Goal: Find specific page/section: Find specific page/section

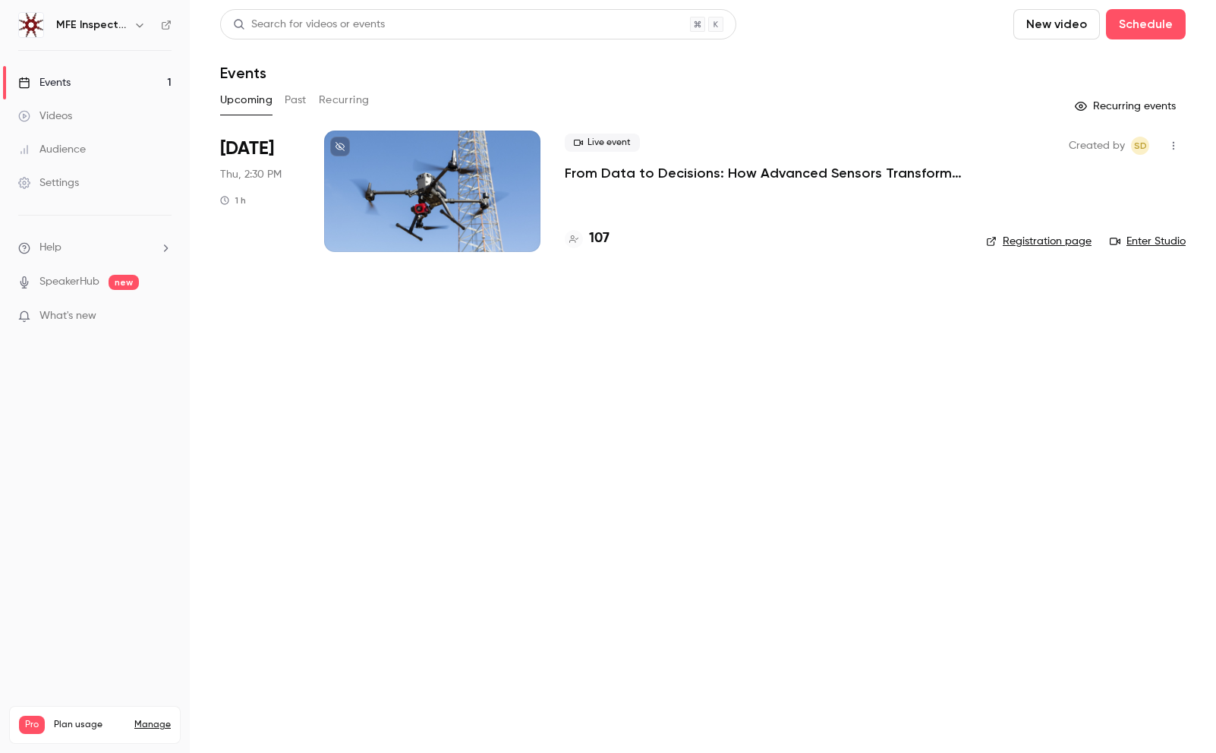
click at [602, 234] on h4 "107" at bounding box center [599, 239] width 21 height 21
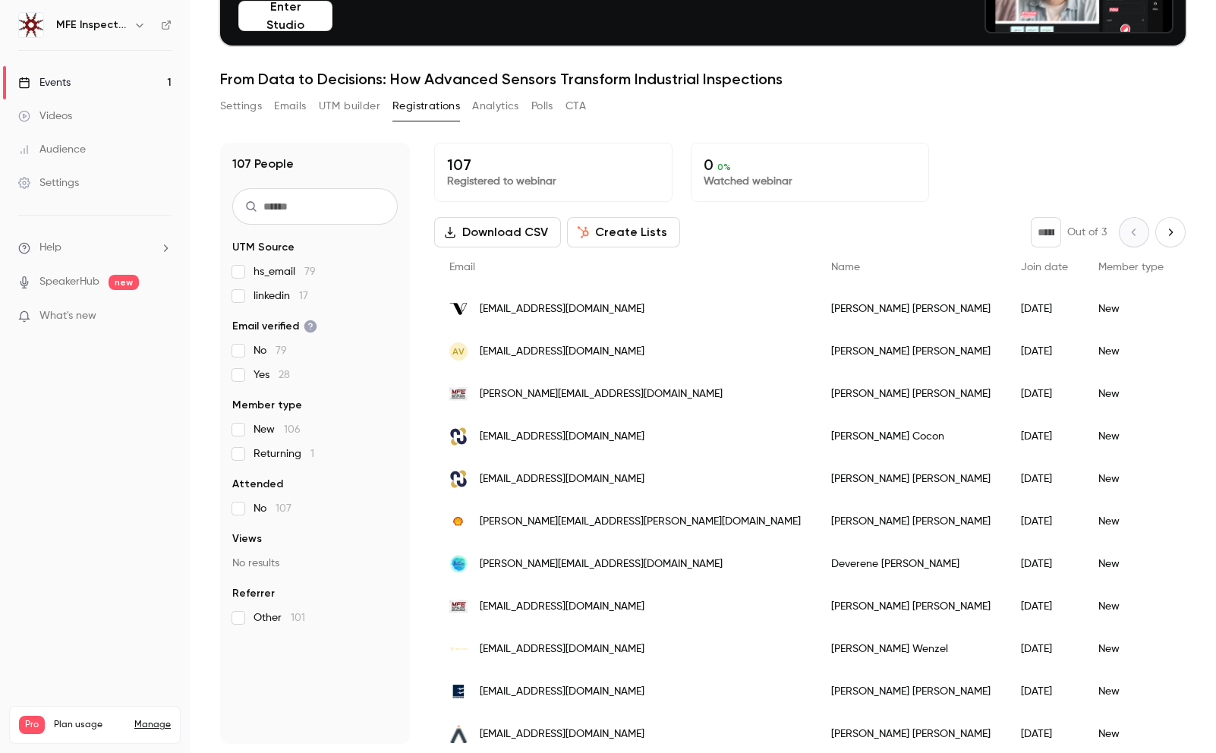
click at [1172, 233] on icon "Next page" at bounding box center [1171, 232] width 4 height 7
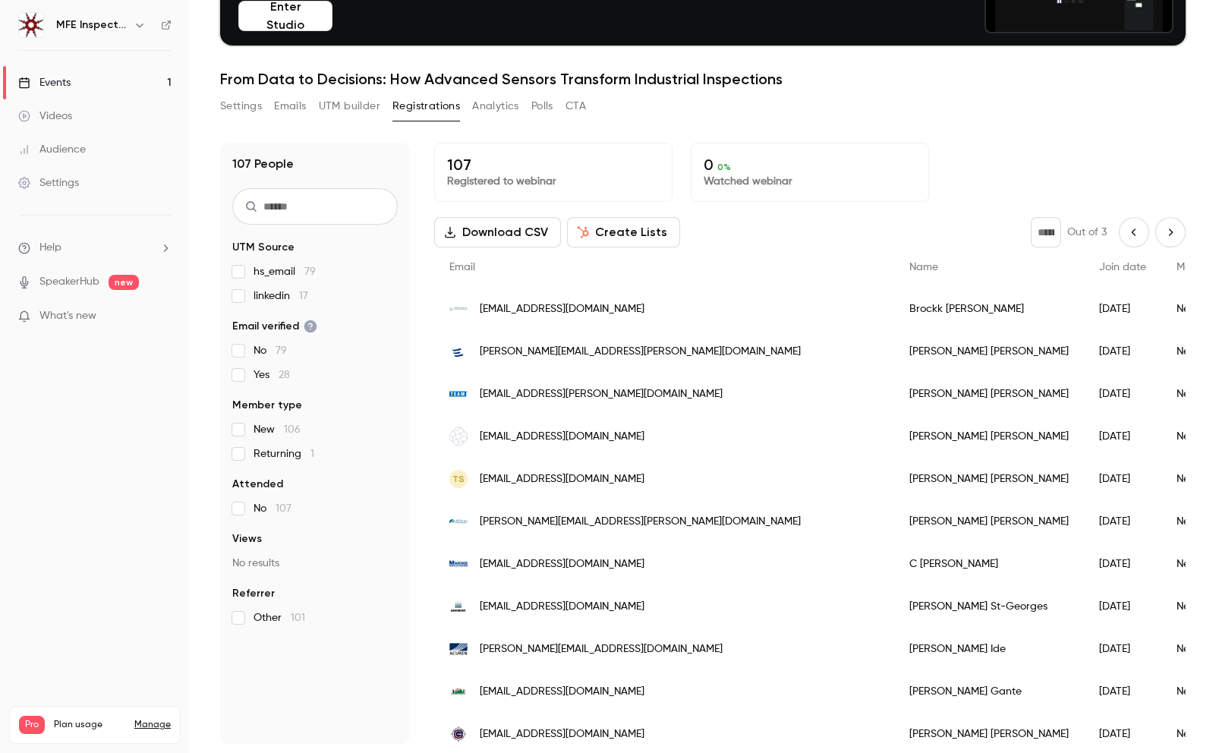
click at [1166, 233] on icon "Next page" at bounding box center [1170, 232] width 17 height 12
type input "*"
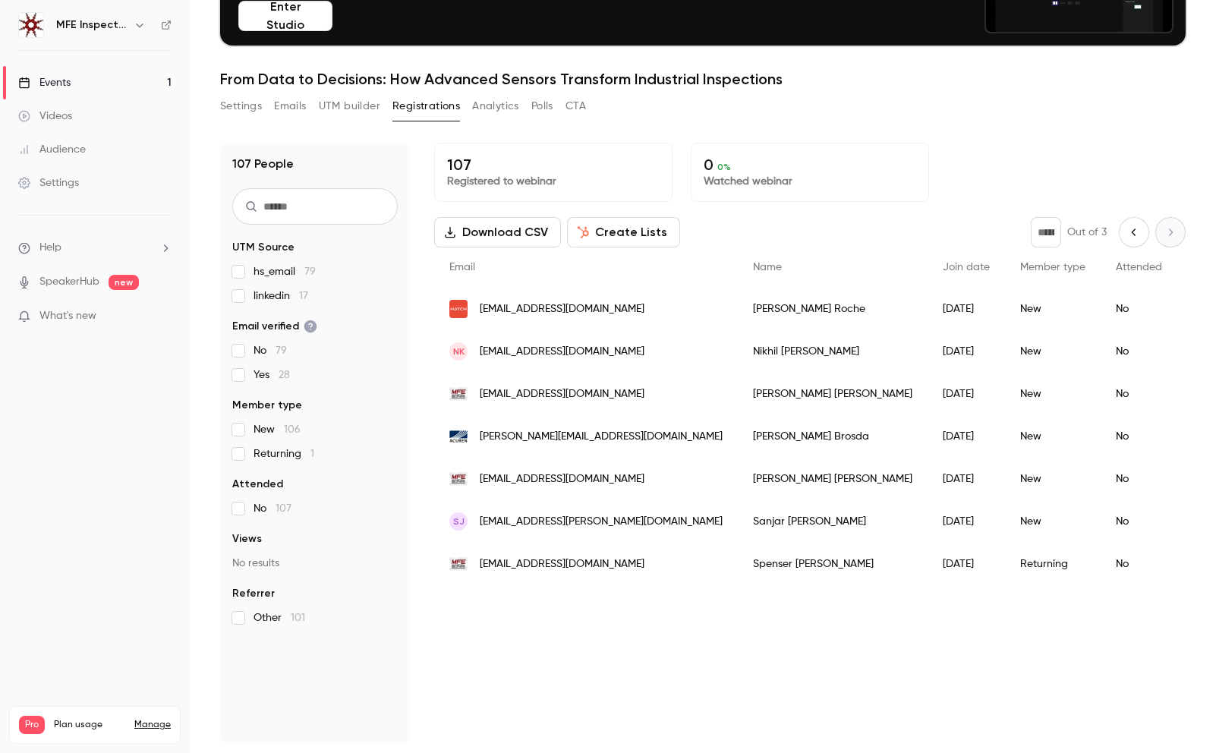
click at [821, 112] on div "Settings Emails UTM builder Registrations Analytics Polls CTA" at bounding box center [703, 109] width 966 height 30
